Goal: Navigation & Orientation: Find specific page/section

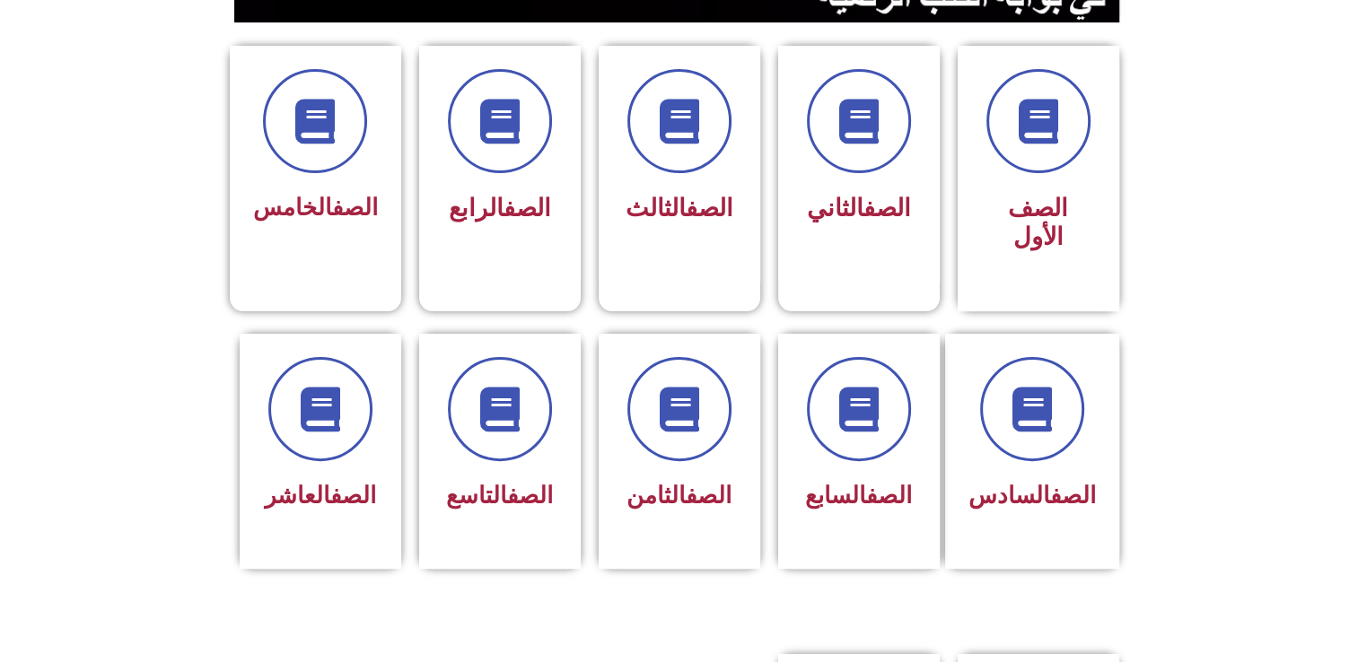
scroll to position [462, 0]
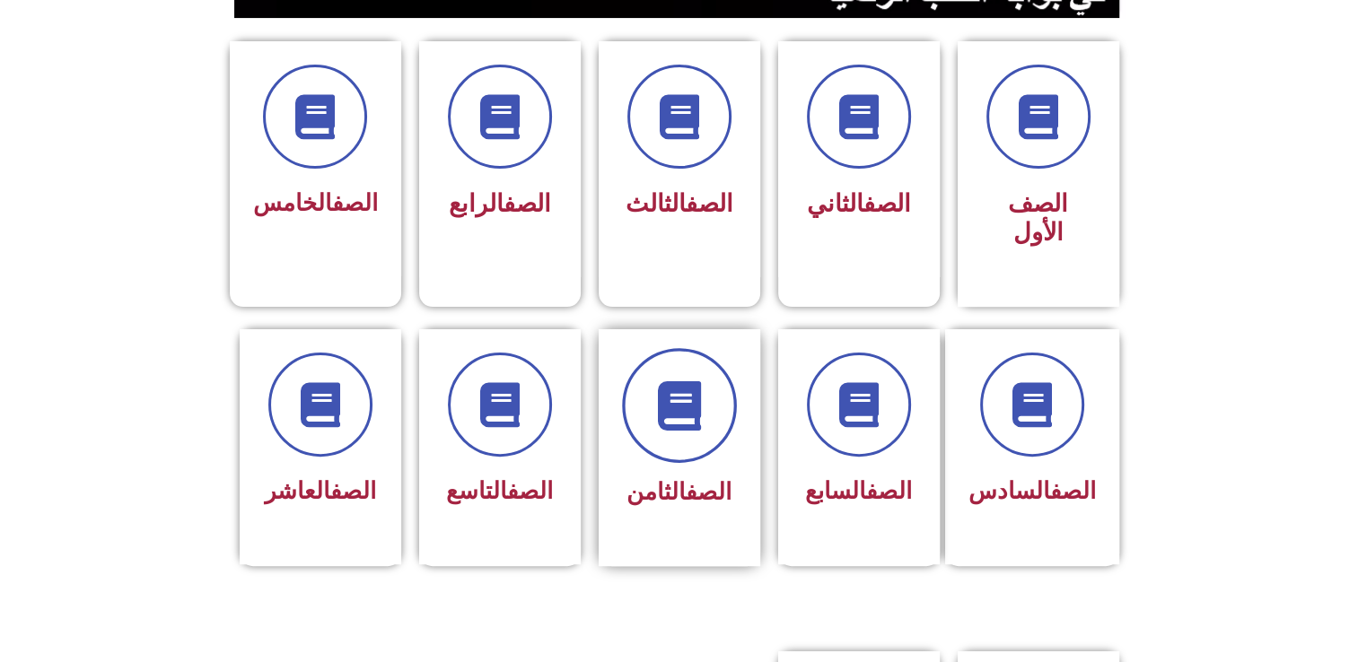
click at [686, 414] on span at bounding box center [679, 405] width 115 height 115
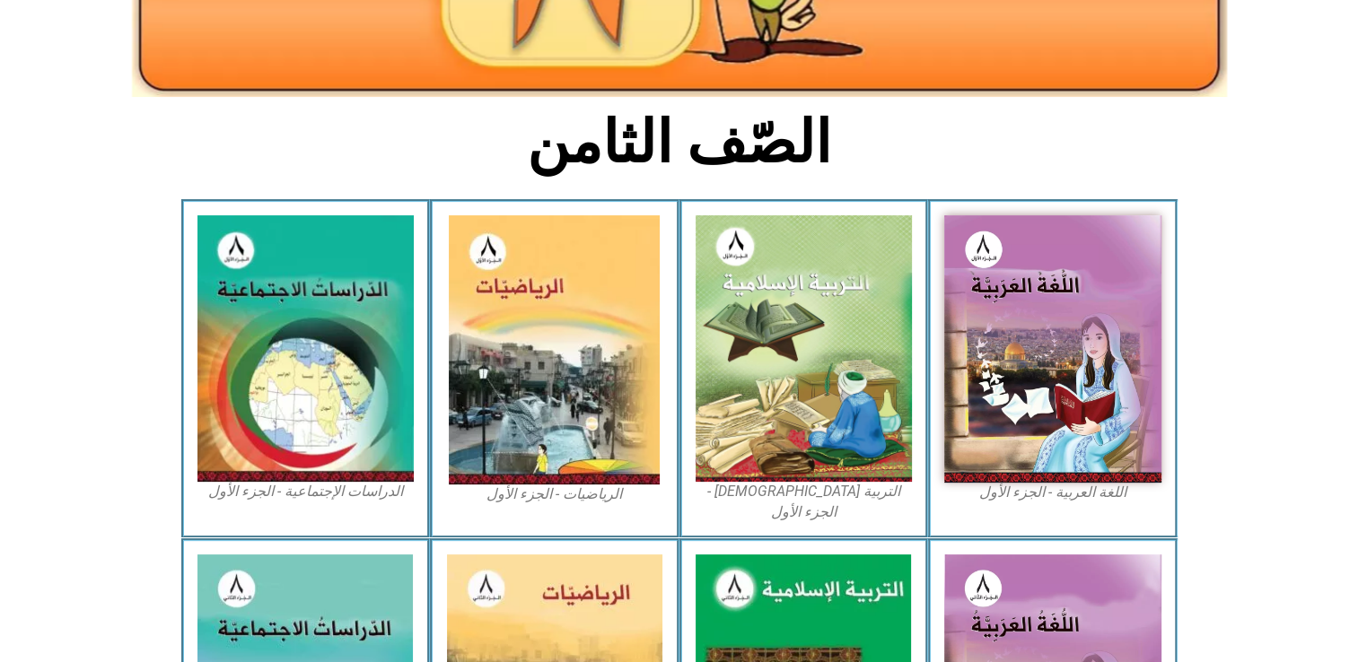
scroll to position [359, 0]
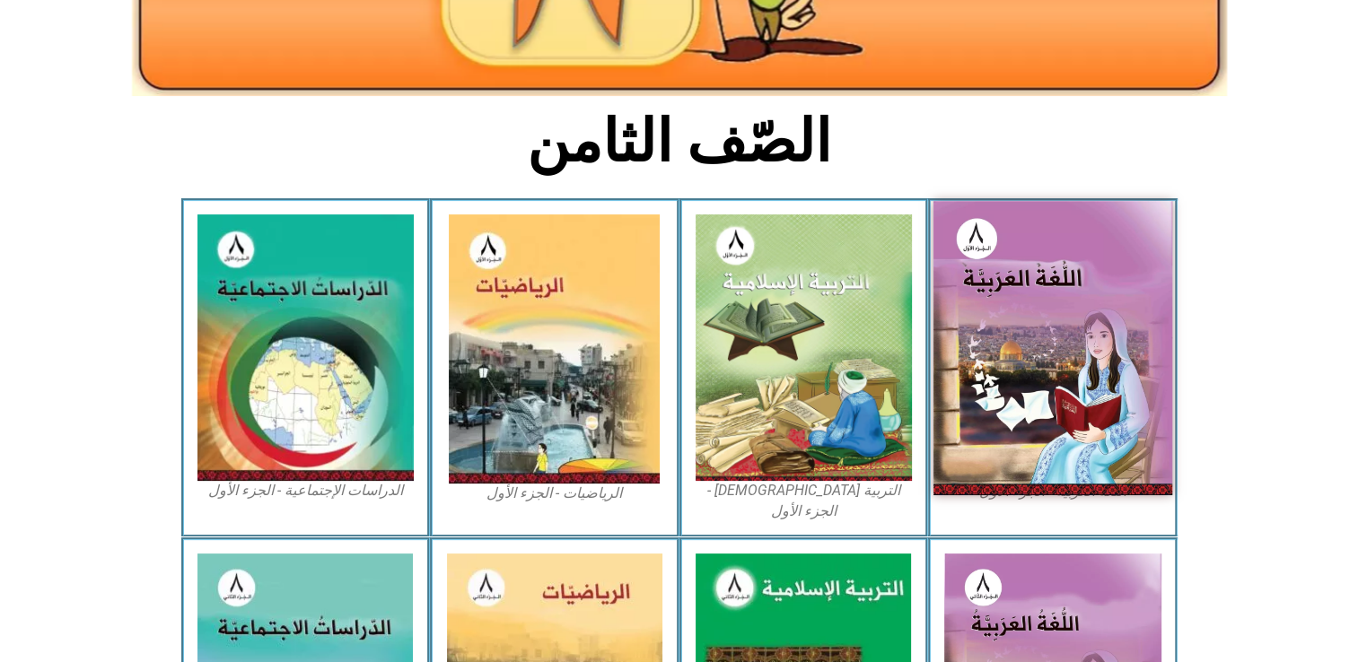
click at [1103, 346] on img at bounding box center [1052, 347] width 239 height 293
